Goal: Information Seeking & Learning: Learn about a topic

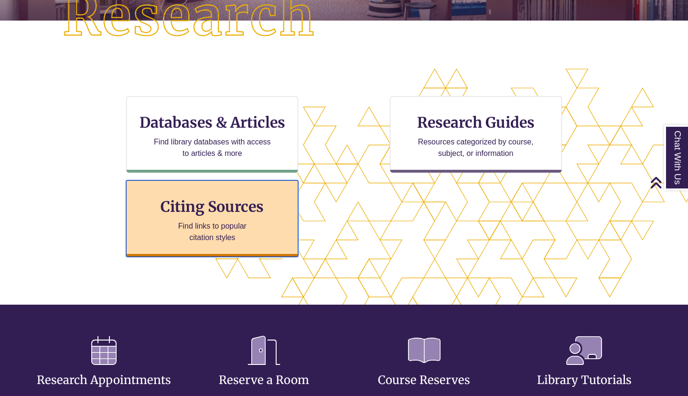
click at [236, 206] on h3 "Citing Sources" at bounding box center [212, 206] width 117 height 18
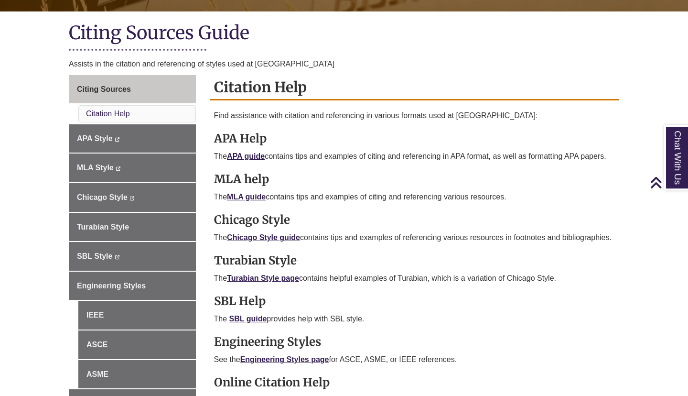
scroll to position [206, 0]
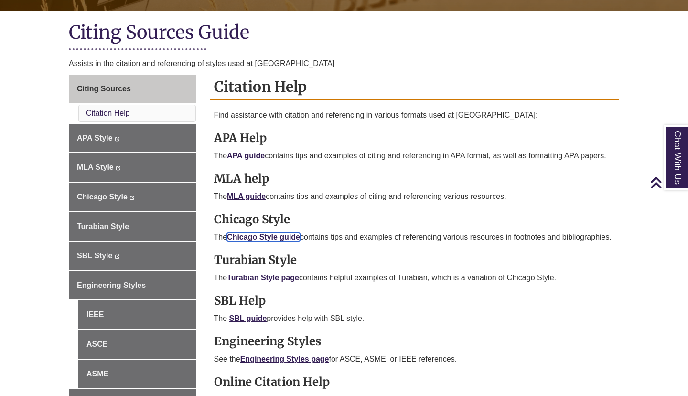
click at [264, 233] on link "Chicago Style guide" at bounding box center [263, 237] width 73 height 8
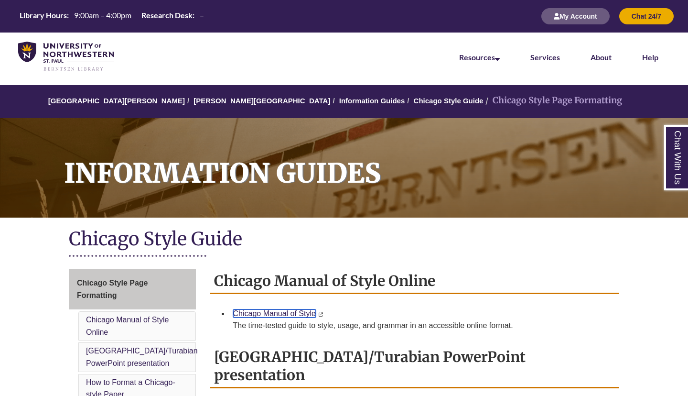
click at [285, 314] on link "Chicago Manual of Style" at bounding box center [274, 313] width 83 height 8
